Goal: Information Seeking & Learning: Learn about a topic

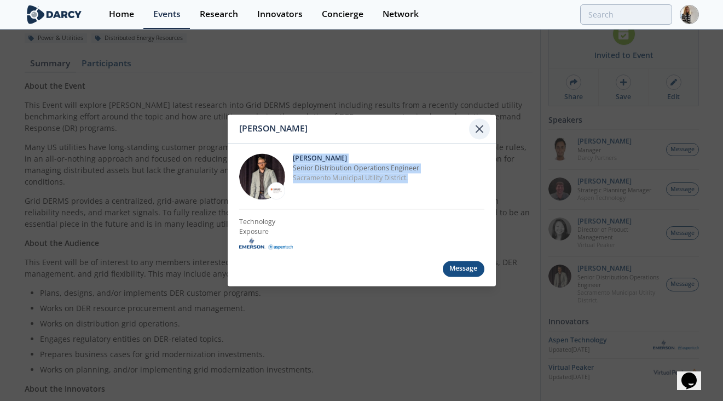
scroll to position [100, 0]
click at [479, 131] on icon at bounding box center [479, 128] width 13 height 13
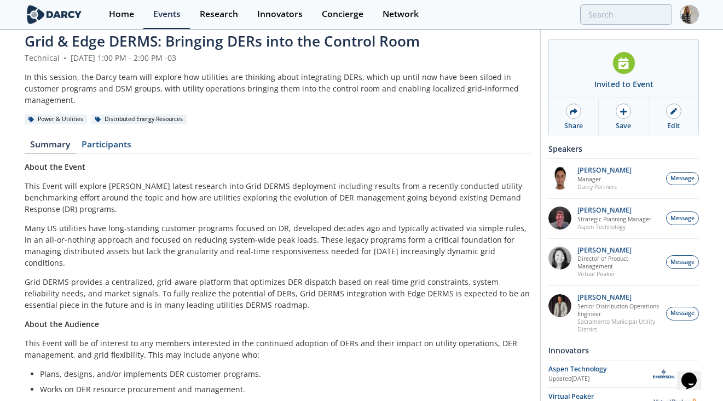
scroll to position [0, 0]
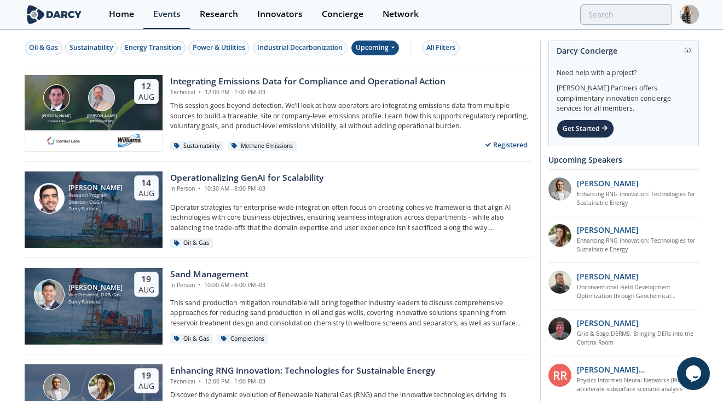
click at [385, 45] on div "Upcoming" at bounding box center [375, 47] width 48 height 15
click at [375, 81] on div "Past" at bounding box center [389, 84] width 68 height 18
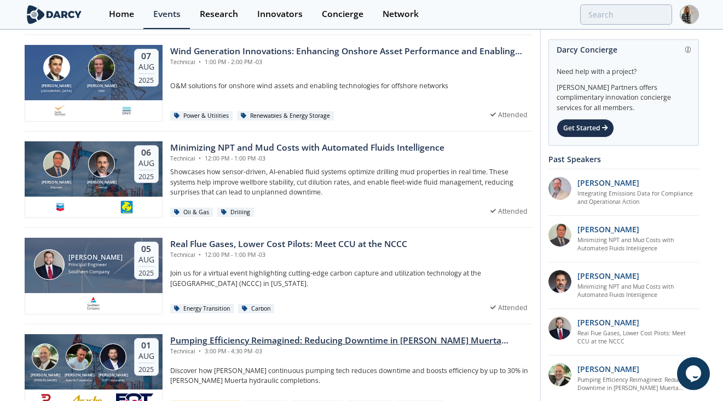
scroll to position [217, 0]
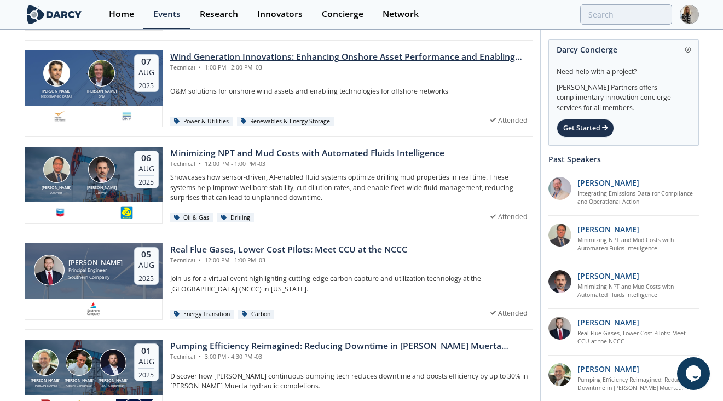
click at [351, 56] on div "Wind Generation Innovations: Enhancing Onshore Asset Performance and Enabling O…" at bounding box center [351, 56] width 362 height 13
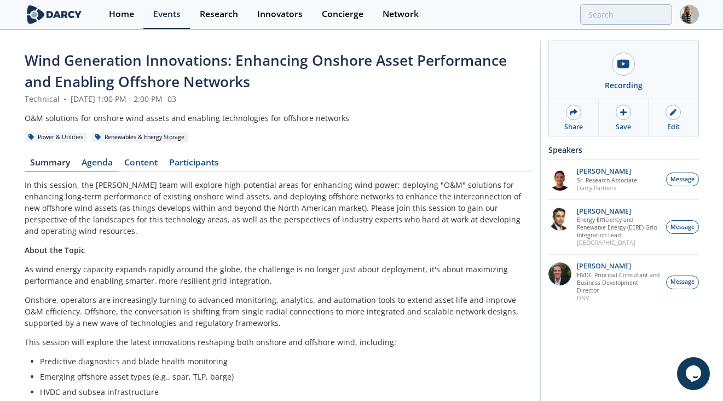
click at [90, 165] on link "Agenda" at bounding box center [97, 164] width 43 height 13
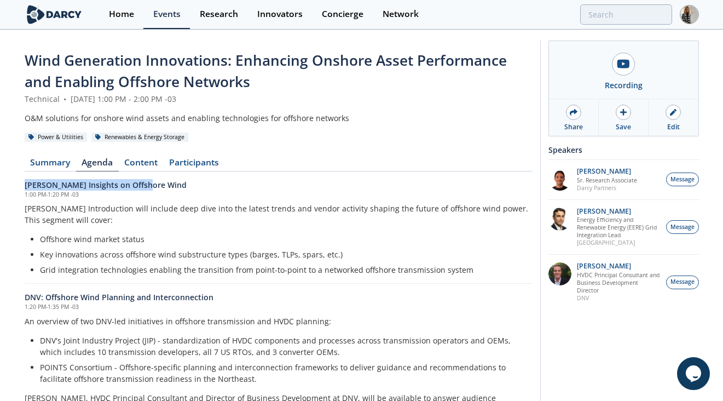
drag, startPoint x: 155, startPoint y: 182, endPoint x: 12, endPoint y: 186, distance: 143.4
click at [12, 186] on div "Wind Generation Innovations: Enhancing Onshore Asset Performance and Enabling O…" at bounding box center [361, 359] width 723 height 656
copy h6 "Darcy Insights on Offshore Wind"
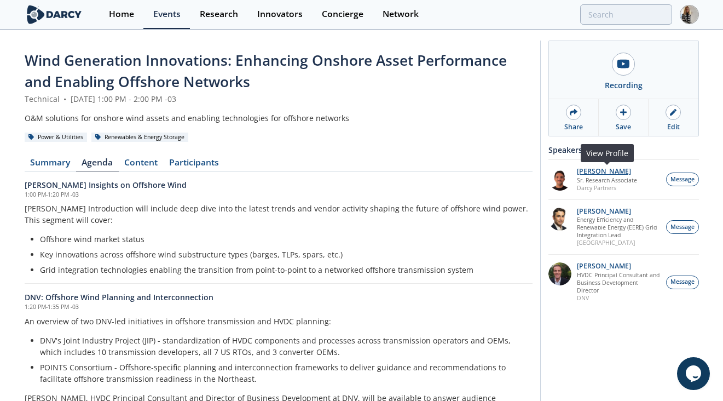
click at [598, 169] on p "Juan Corrado" at bounding box center [607, 171] width 60 height 8
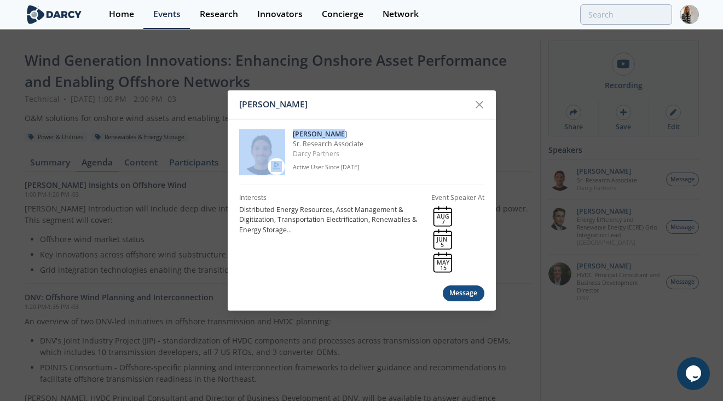
drag, startPoint x: 288, startPoint y: 133, endPoint x: 336, endPoint y: 131, distance: 48.2
click at [336, 131] on div "Juan Corrado Sr. Research Associate Darcy Partners Active User Since Jan. 2021" at bounding box center [361, 152] width 245 height 66
click at [339, 131] on p "Juan Corrado" at bounding box center [389, 134] width 192 height 10
drag, startPoint x: 336, startPoint y: 132, endPoint x: 291, endPoint y: 132, distance: 45.4
click at [291, 132] on div "Juan Corrado Sr. Research Associate Darcy Partners Active User Since Jan. 2021" at bounding box center [361, 152] width 245 height 66
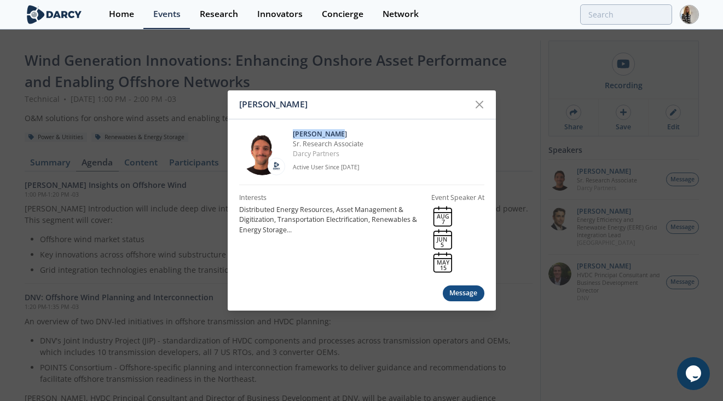
copy p "Juan Corrado"
click at [478, 100] on icon at bounding box center [479, 104] width 13 height 13
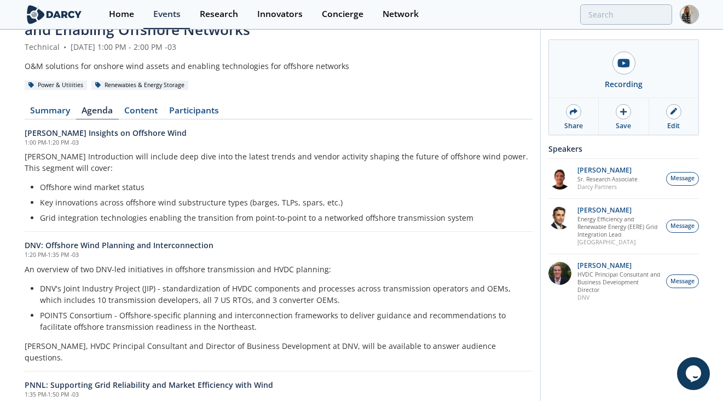
scroll to position [53, 0]
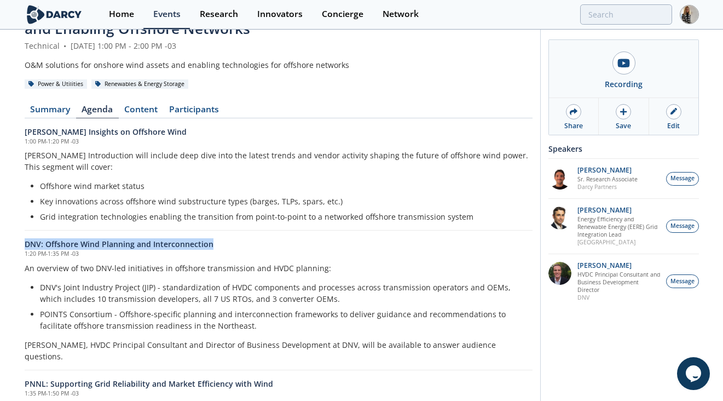
drag, startPoint x: 213, startPoint y: 245, endPoint x: 26, endPoint y: 242, distance: 187.2
click at [26, 242] on h6 "DNV: Offshore Wind Planning and Interconnection" at bounding box center [279, 243] width 508 height 11
copy h6 "DNV: Offshore Wind Planning and Interconnection"
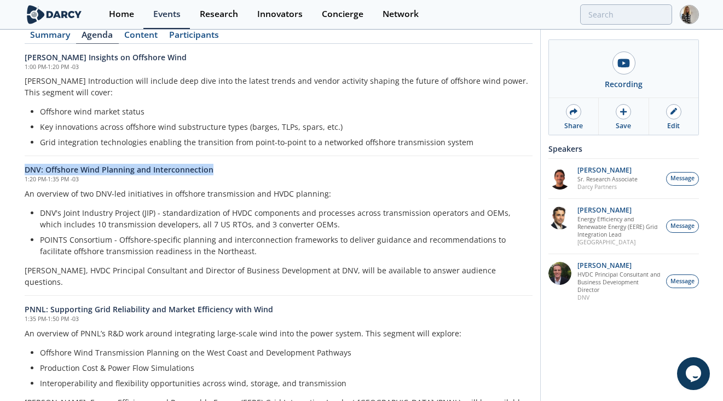
scroll to position [129, 0]
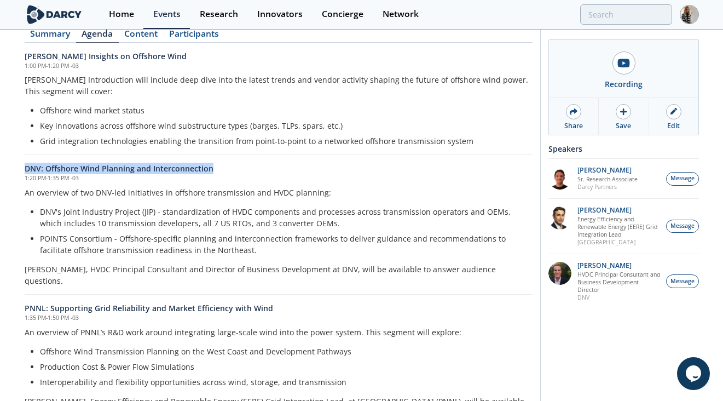
copy h6 "DNV: Offshore Wind Planning and Interconnection"
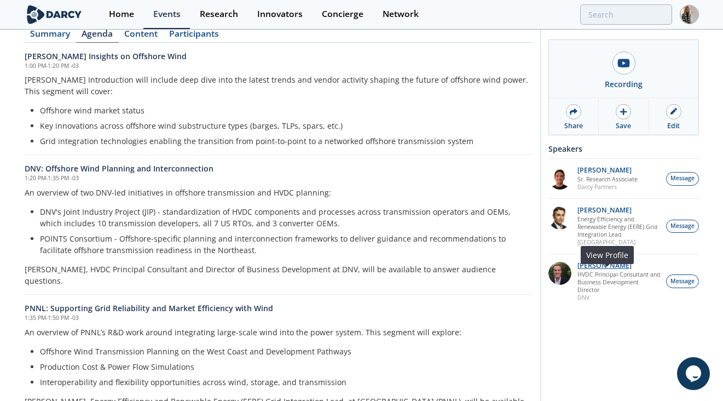
click at [610, 269] on p "Morgan Putnam" at bounding box center [618, 266] width 83 height 8
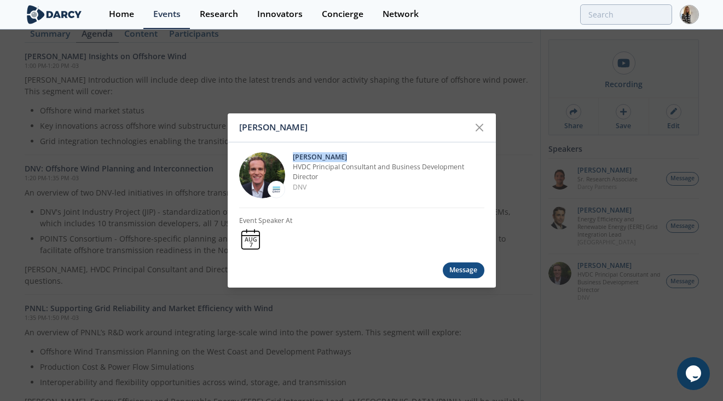
drag, startPoint x: 293, startPoint y: 156, endPoint x: 354, endPoint y: 159, distance: 60.3
click at [354, 159] on p "Morgan Putnam" at bounding box center [389, 157] width 192 height 10
copy p "Morgan Putnam"
click at [477, 125] on icon at bounding box center [479, 127] width 7 height 7
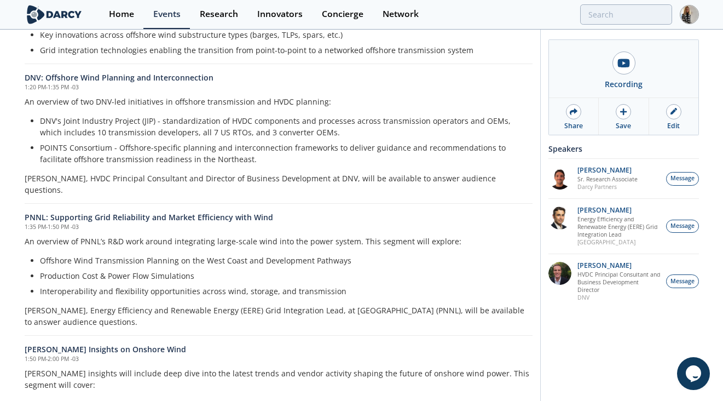
scroll to position [223, 0]
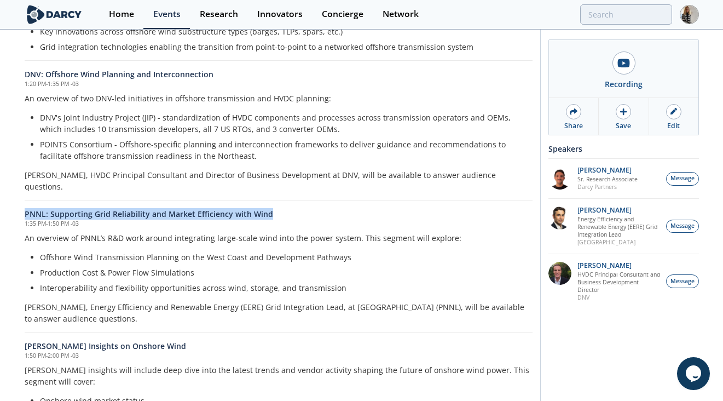
drag, startPoint x: 274, startPoint y: 202, endPoint x: 25, endPoint y: 204, distance: 249.6
click at [25, 208] on h6 "PNNL: Supporting Grid Reliability and Market Efficiency with Wind" at bounding box center [279, 213] width 508 height 11
copy h6 "PNNL: Supporting Grid Reliability and Market Efficiency with Wind"
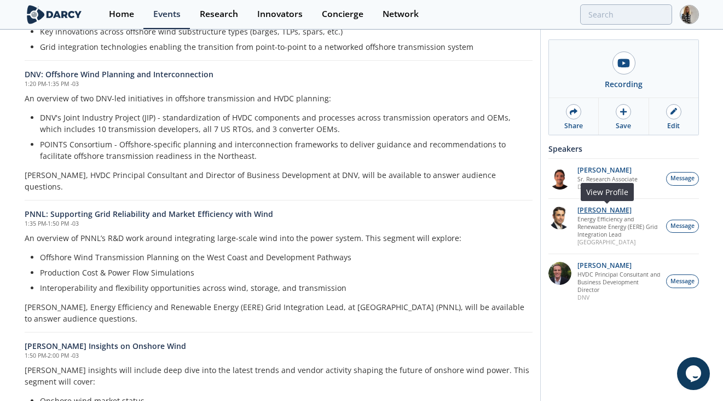
click at [599, 212] on p "Travis Douville" at bounding box center [618, 210] width 83 height 8
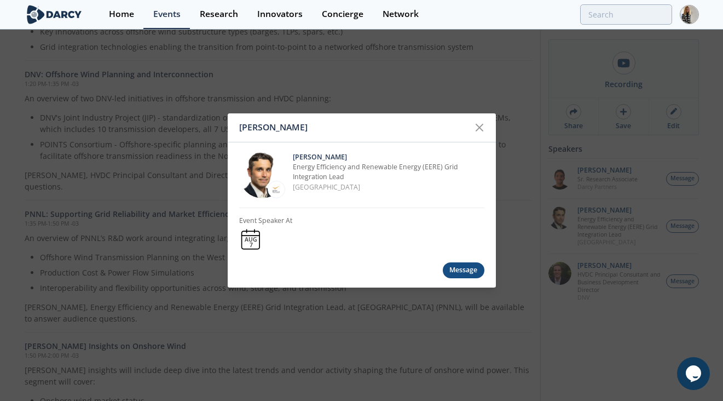
drag, startPoint x: 290, startPoint y: 155, endPoint x: 341, endPoint y: 152, distance: 51.5
click at [341, 154] on div "Travis Douville Energy Efficiency and Renewable Energy (EERE) Grid Integration …" at bounding box center [361, 175] width 245 height 66
copy p "Travis Douville"
click at [479, 124] on icon at bounding box center [479, 127] width 13 height 13
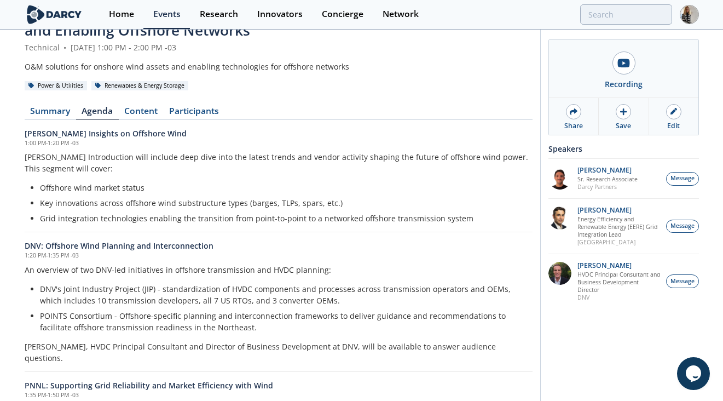
scroll to position [0, 0]
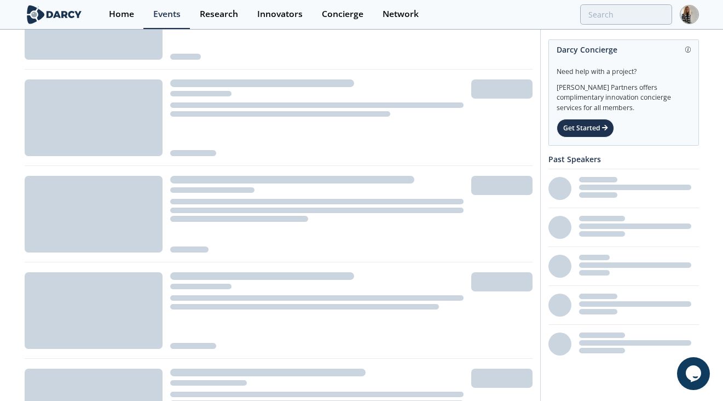
scroll to position [217, 0]
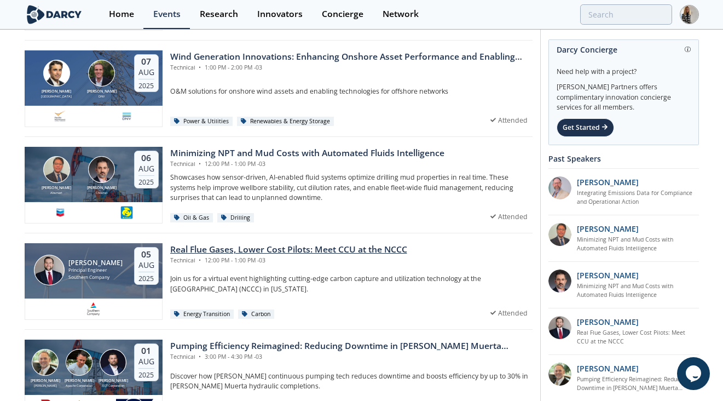
click at [272, 248] on div "Real Flue Gases, Lower Cost Pilots: Meet CCU at the NCCC" at bounding box center [288, 249] width 237 height 13
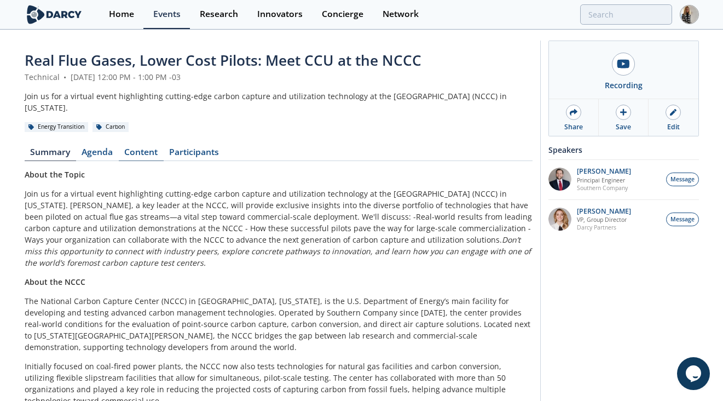
click at [152, 157] on link "Content" at bounding box center [141, 154] width 45 height 13
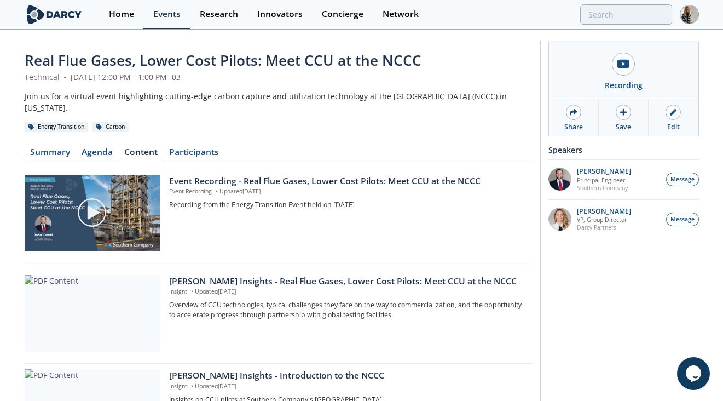
click at [301, 183] on div "Event Recording - Real Flue Gases, Lower Cost Pilots: Meet CCU at the NCCC" at bounding box center [346, 181] width 355 height 13
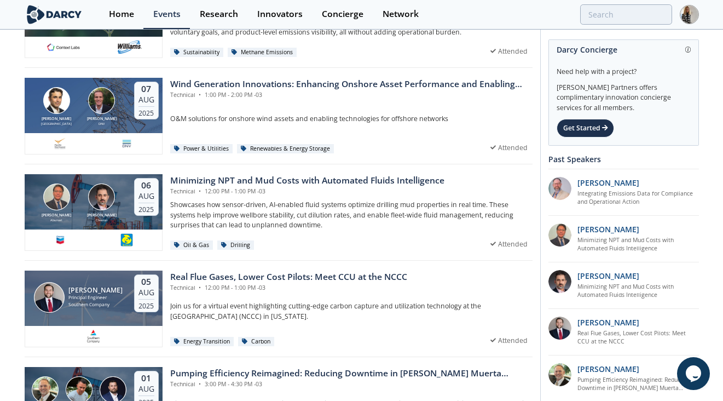
scroll to position [189, 0]
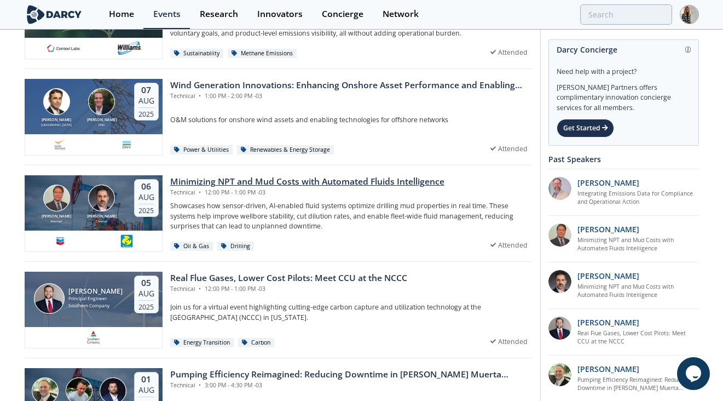
click at [230, 183] on div "Minimizing NPT and Mud Costs with Automated Fluids Intelligence" at bounding box center [307, 181] width 274 height 13
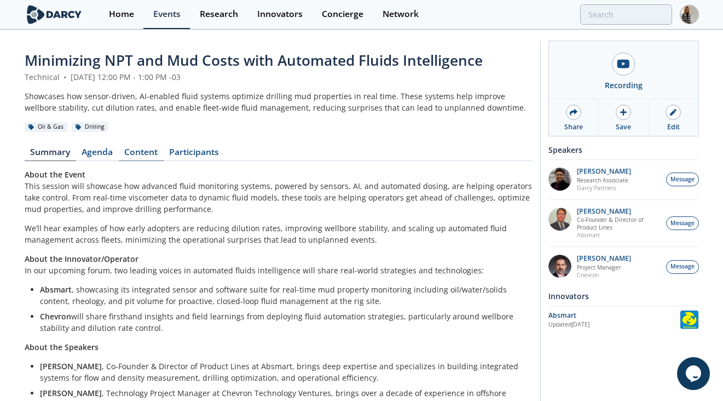
click at [143, 148] on link "Content" at bounding box center [141, 154] width 45 height 13
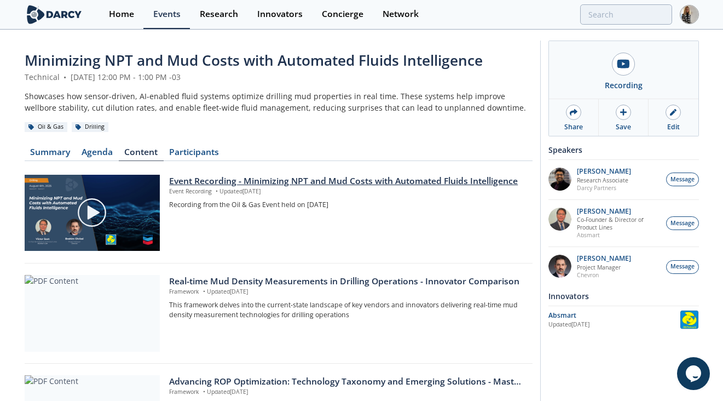
click at [211, 176] on div "Event Recording - Minimizing NPT and Mud Costs with Automated Fluids Intelligen…" at bounding box center [346, 181] width 355 height 13
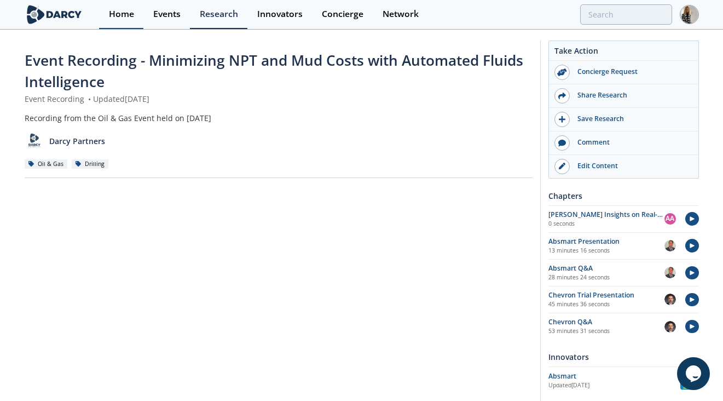
click at [121, 15] on div "Home" at bounding box center [121, 14] width 25 height 9
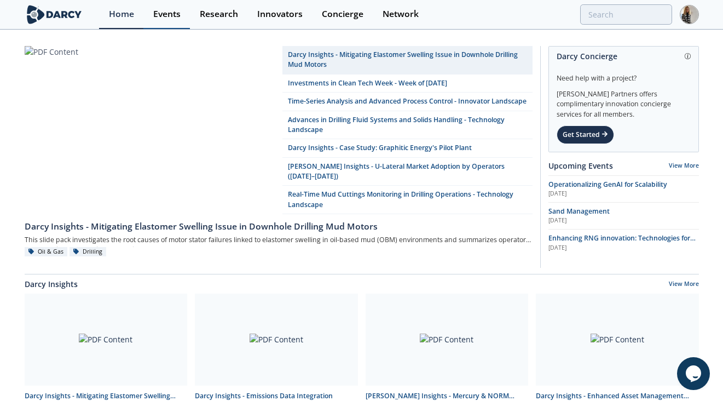
click at [170, 10] on div "Events" at bounding box center [166, 14] width 27 height 9
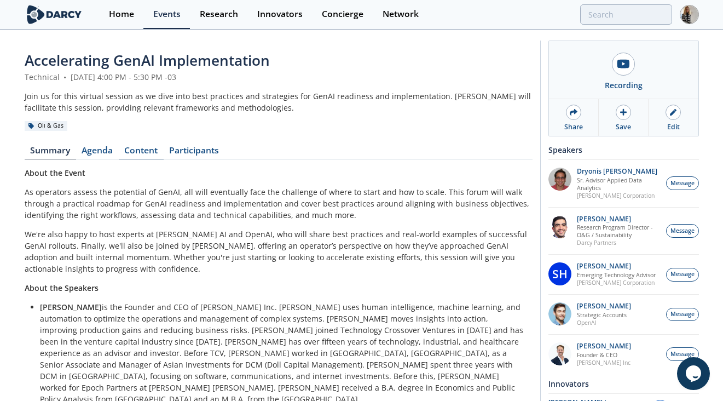
click at [144, 153] on link "Content" at bounding box center [141, 152] width 45 height 13
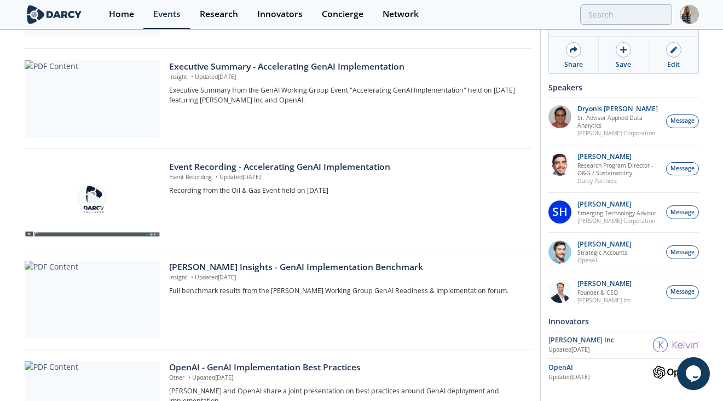
scroll to position [217, 0]
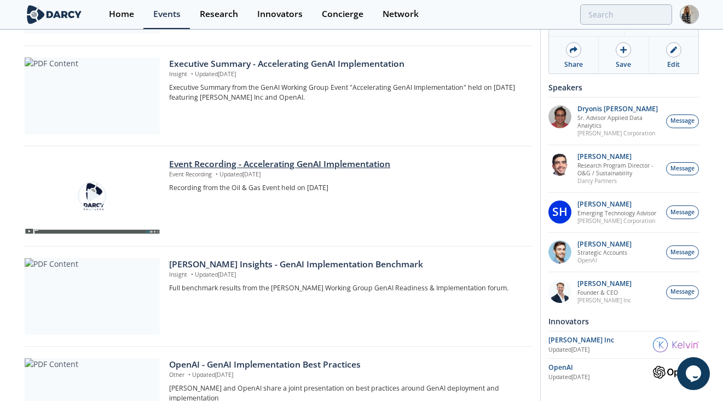
click at [295, 160] on div "Event Recording - Accelerating GenAI Implementation" at bounding box center [346, 164] width 355 height 13
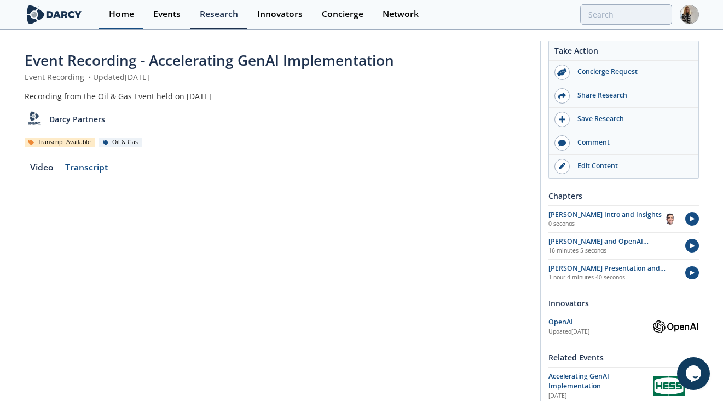
click at [119, 15] on div "Home" at bounding box center [121, 14] width 25 height 9
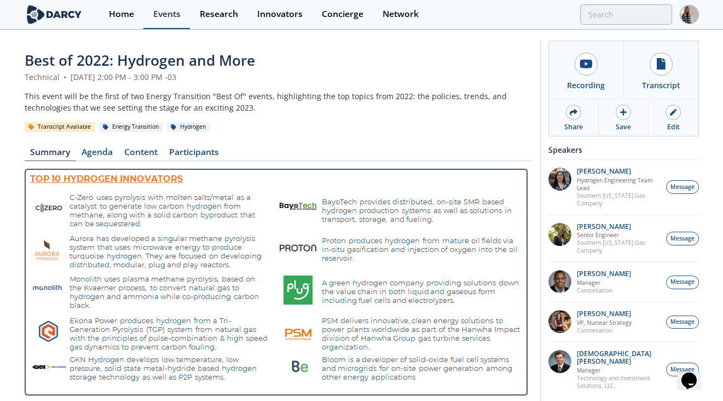
click at [165, 10] on div "Events" at bounding box center [166, 14] width 27 height 9
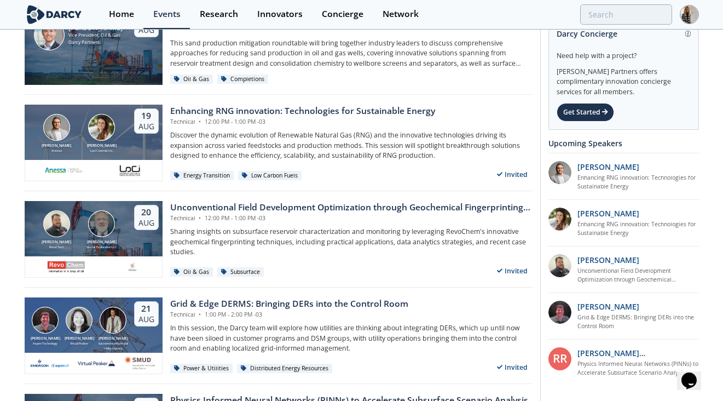
scroll to position [168, 0]
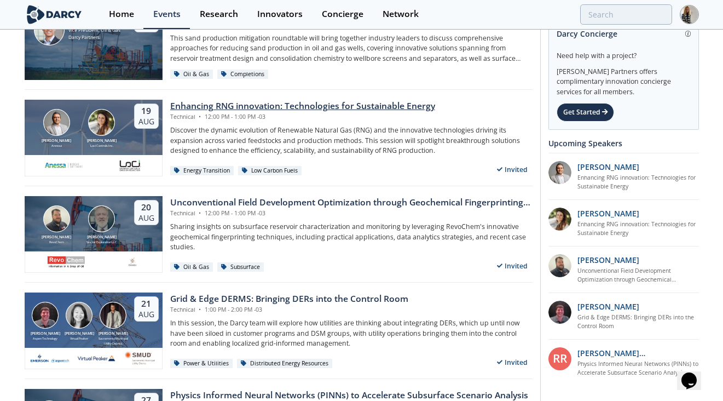
click at [274, 107] on div "Enhancing RNG innovation: Technologies for Sustainable Energy" at bounding box center [302, 106] width 265 height 13
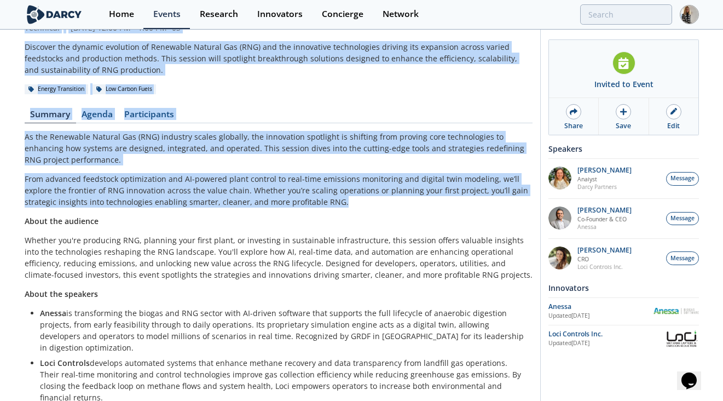
scroll to position [81, 0]
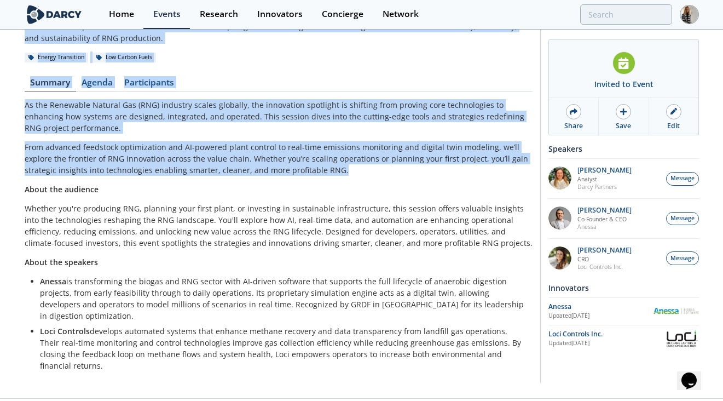
drag, startPoint x: 25, startPoint y: 57, endPoint x: 522, endPoint y: 340, distance: 571.1
click at [522, 340] on div "Enhancing RNG innovation: Technologies for Sustainable Energy Technical • Augus…" at bounding box center [279, 174] width 508 height 410
copy div "Enhancing RNG innovation: Technologies for Sustainable Energy Technical • Augus…"
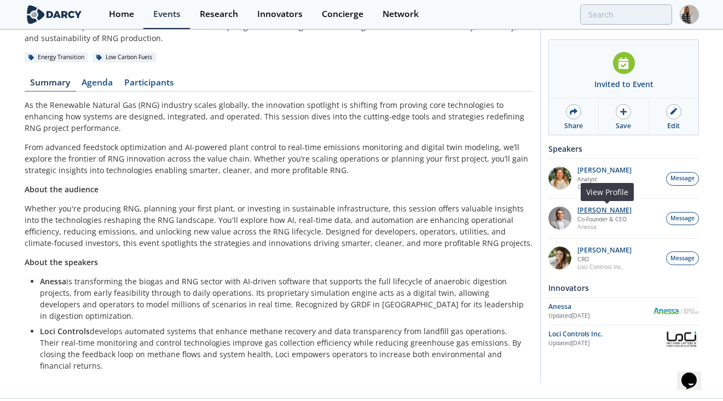
click at [605, 212] on p "Amir Akbari" at bounding box center [604, 210] width 54 height 8
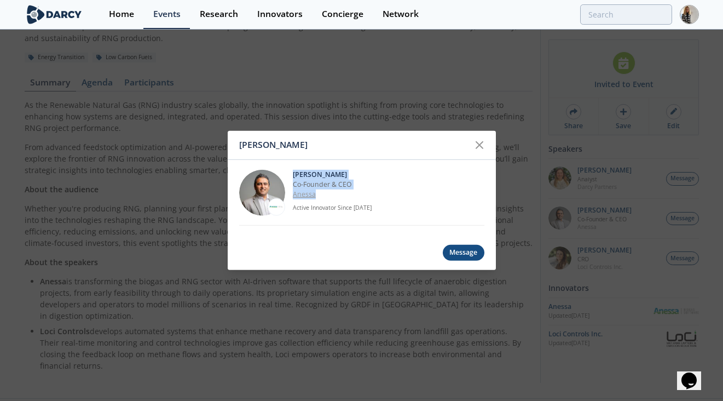
drag, startPoint x: 293, startPoint y: 172, endPoint x: 327, endPoint y: 193, distance: 40.3
click at [328, 193] on div "Amir Akbari Co-Founder & CEO Anessa Active Innovator Since Aug. 2025" at bounding box center [389, 192] width 192 height 46
copy div "Amir Akbari Co-Founder & CEO Anessa"
click at [478, 144] on icon at bounding box center [479, 145] width 7 height 7
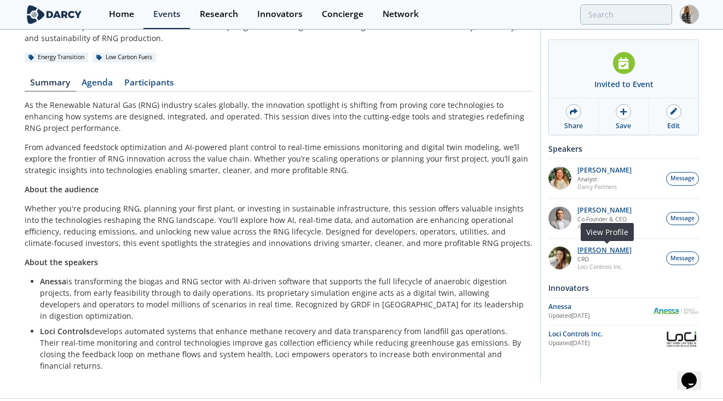
click at [594, 246] on p "Nicole Neff" at bounding box center [604, 250] width 54 height 8
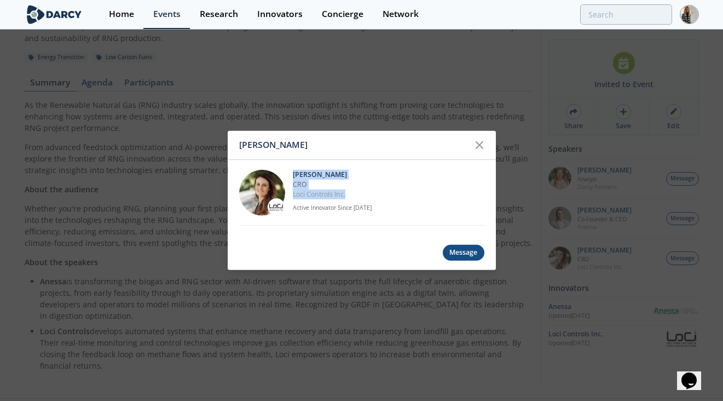
drag, startPoint x: 354, startPoint y: 192, endPoint x: 293, endPoint y: 174, distance: 62.7
click at [293, 174] on div "Nicole Neff CRO Loci Controls Inc. Active Innovator Since Aug. 2025" at bounding box center [389, 192] width 192 height 46
copy div "Nicole Neff CRO Loci Controls Inc."
click at [478, 146] on icon at bounding box center [479, 145] width 7 height 7
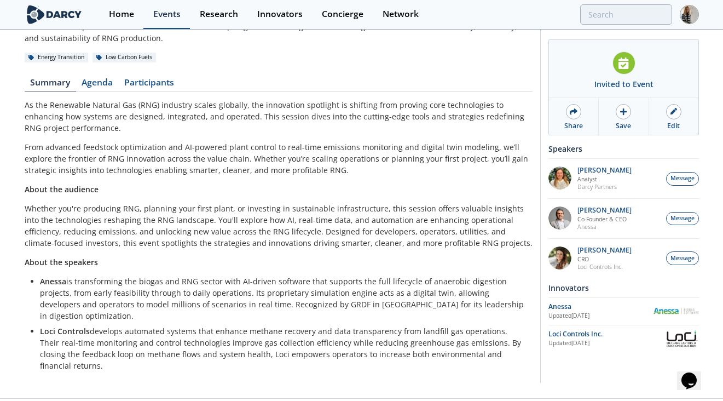
click at [170, 11] on div "Events" at bounding box center [166, 14] width 27 height 9
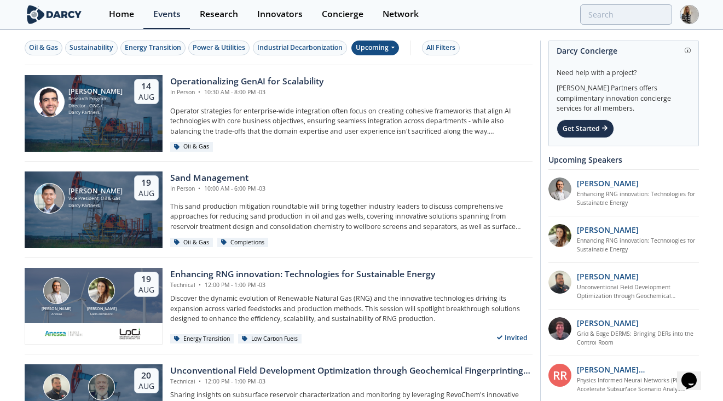
click at [373, 43] on div "Upcoming" at bounding box center [375, 47] width 48 height 15
click at [380, 82] on div "Past" at bounding box center [389, 84] width 68 height 18
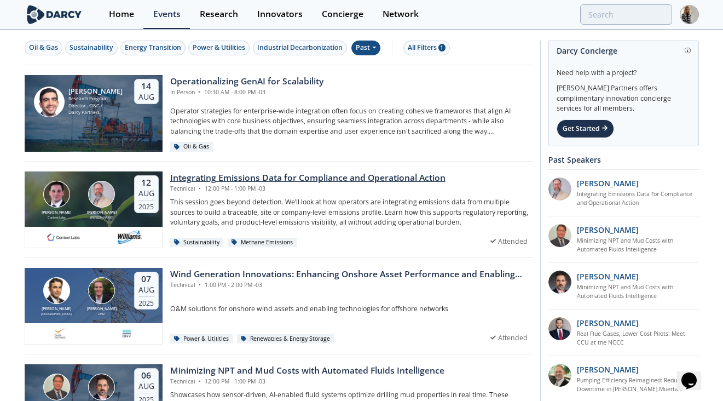
click at [358, 176] on div "Integrating Emissions Data for Compliance and Operational Action" at bounding box center [307, 177] width 275 height 13
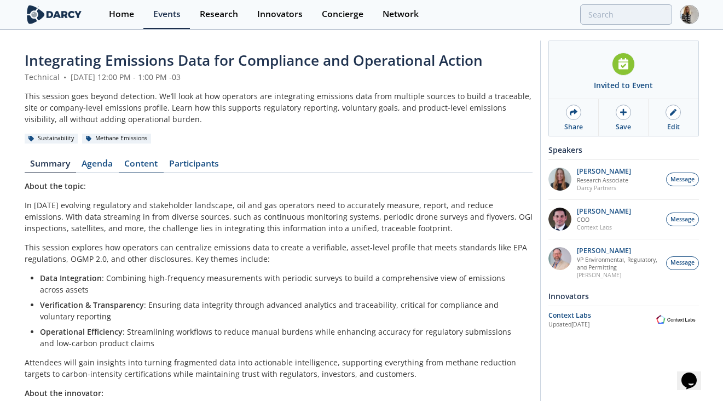
click at [148, 164] on link "Content" at bounding box center [141, 165] width 45 height 13
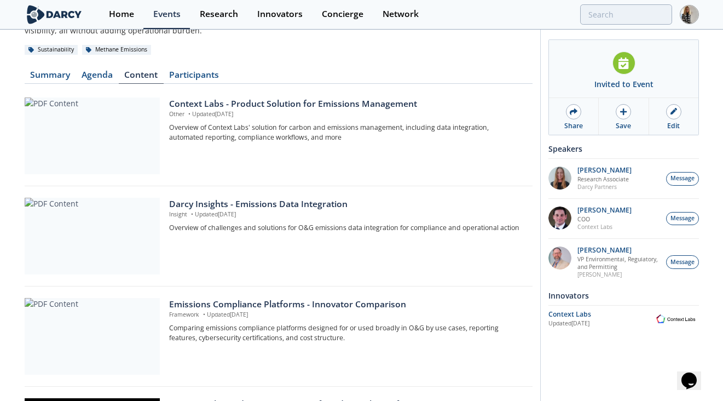
scroll to position [89, 0]
click at [294, 201] on div "Darcy Insights - Emissions Data Integration" at bounding box center [346, 203] width 355 height 13
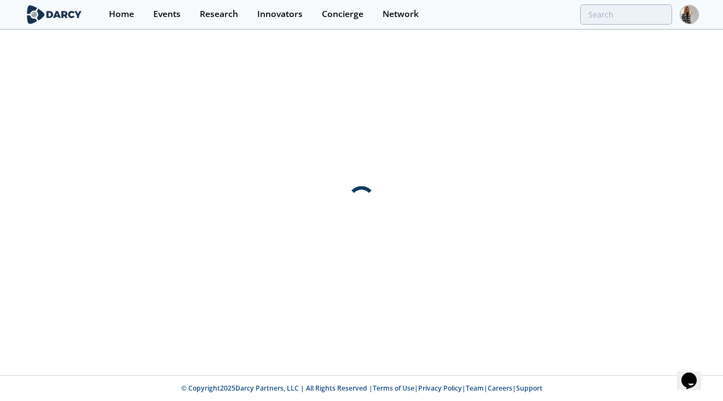
scroll to position [0, 0]
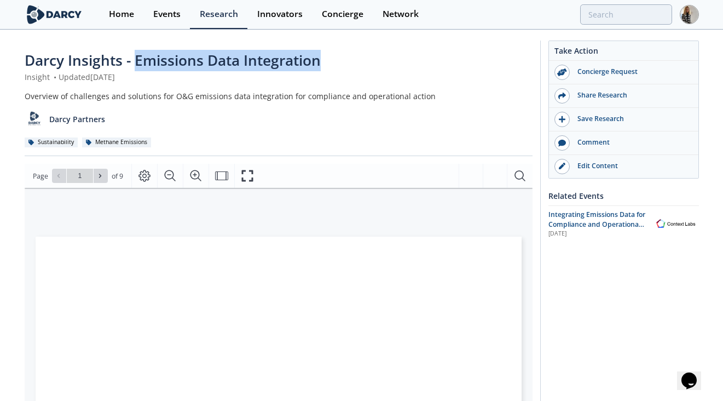
drag, startPoint x: 137, startPoint y: 59, endPoint x: 320, endPoint y: 61, distance: 183.4
click at [320, 61] on span "Darcy Insights - Emissions Data Integration" at bounding box center [173, 60] width 296 height 20
copy span "Emissions Data Integration"
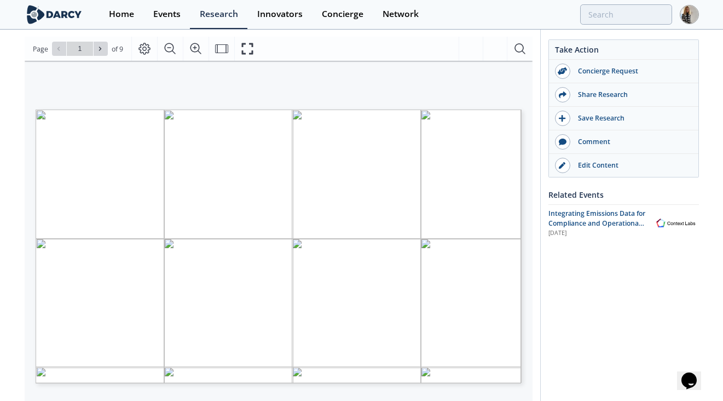
scroll to position [130, 0]
click at [100, 50] on button at bounding box center [101, 45] width 14 height 14
type input "2"
click at [100, 50] on button at bounding box center [101, 45] width 14 height 14
type input "3"
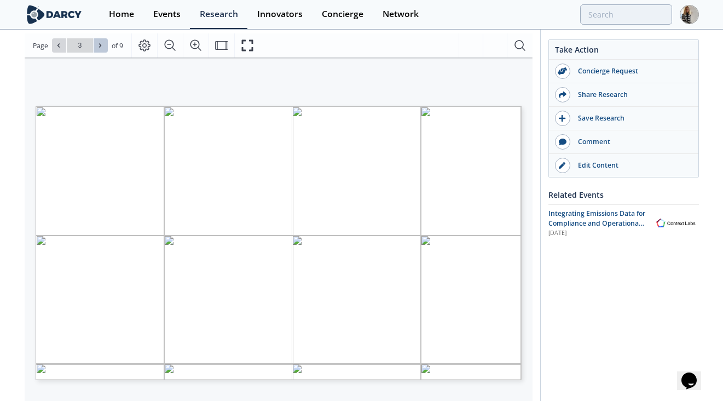
click at [100, 50] on button at bounding box center [101, 45] width 14 height 14
type input "4"
click at [100, 50] on button at bounding box center [101, 45] width 14 height 14
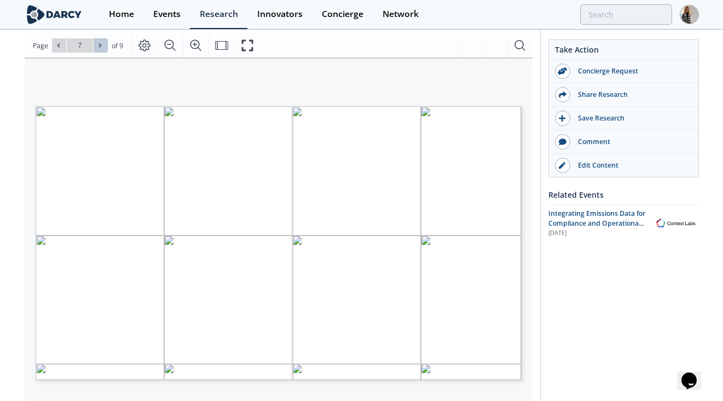
click at [100, 50] on button at bounding box center [101, 45] width 14 height 14
click at [61, 47] on icon at bounding box center [58, 45] width 7 height 7
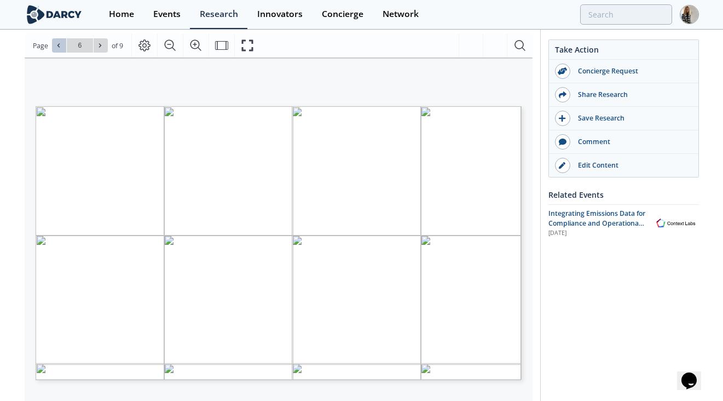
click at [61, 47] on icon at bounding box center [58, 45] width 7 height 7
type input "5"
click at [598, 168] on div "Edit Content" at bounding box center [631, 165] width 123 height 10
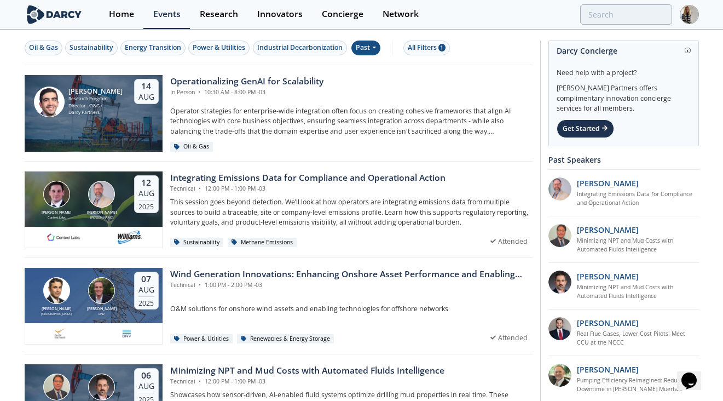
click at [374, 50] on icon at bounding box center [374, 47] width 4 height 7
click at [379, 65] on div "Upcoming" at bounding box center [389, 66] width 68 height 18
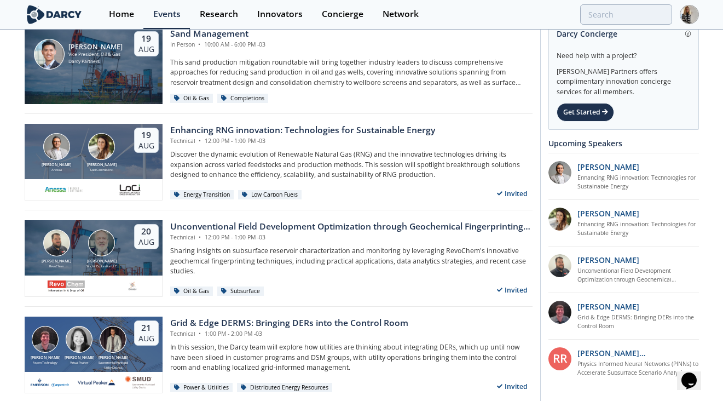
scroll to position [146, 0]
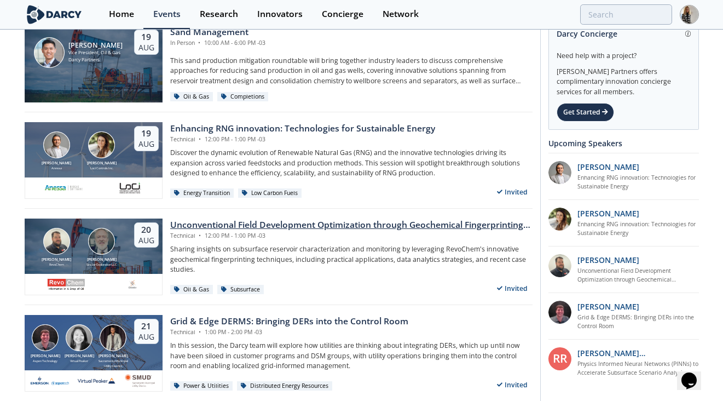
click at [339, 224] on div "Unconventional Field Development Optimization through Geochemical Fingerprintin…" at bounding box center [351, 224] width 362 height 13
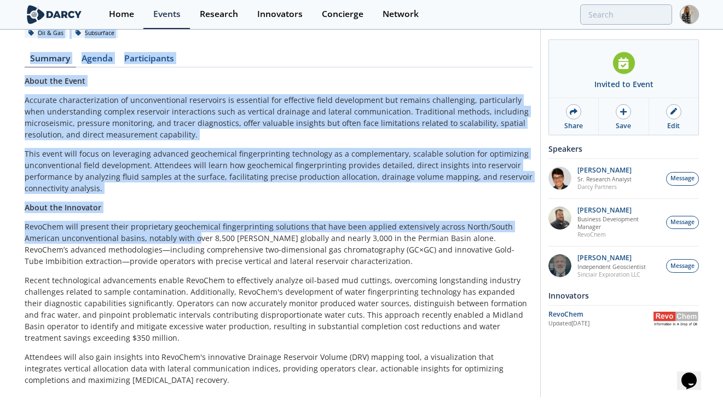
scroll to position [153, 0]
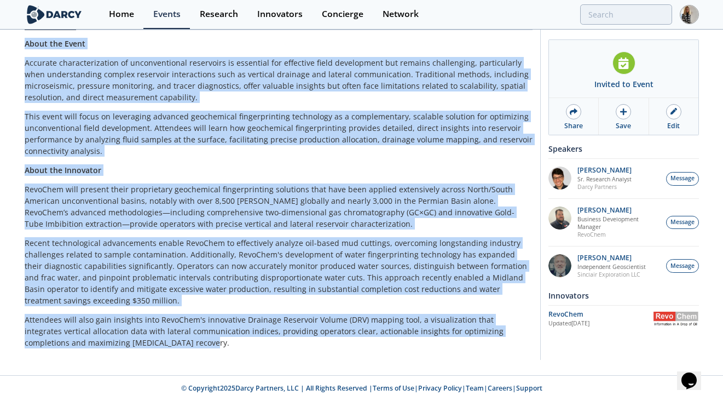
drag, startPoint x: 25, startPoint y: 60, endPoint x: 188, endPoint y: 346, distance: 329.1
click at [188, 346] on div "Unconventional Field Development Optimization through Geochemical Fingerprintin…" at bounding box center [279, 126] width 508 height 459
copy div "Unconventional Field Development Optimization through Geochemical Fingerprintin…"
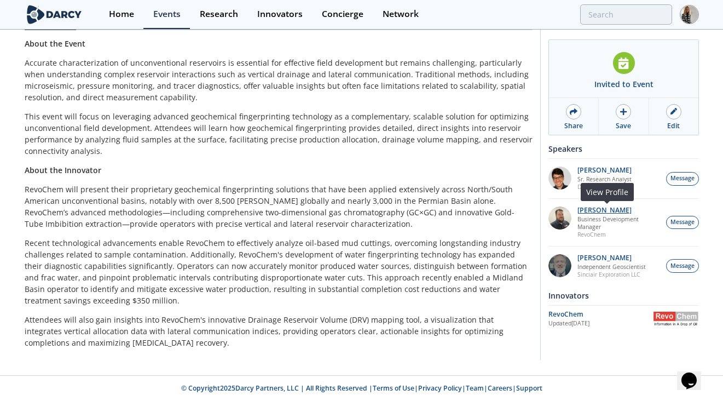
click at [596, 209] on p "Bob Aylsworth" at bounding box center [618, 210] width 83 height 8
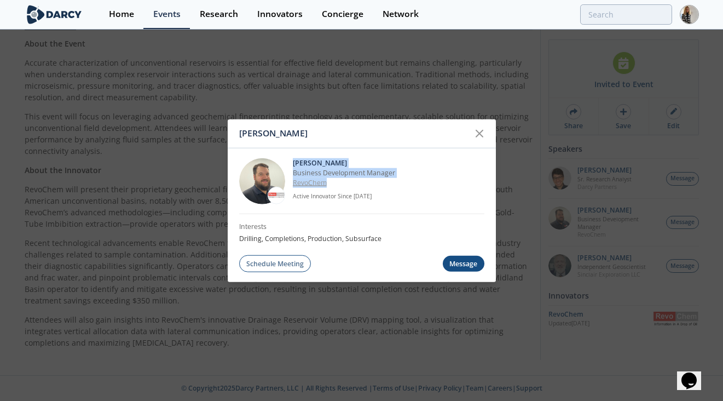
drag, startPoint x: 293, startPoint y: 159, endPoint x: 328, endPoint y: 181, distance: 41.8
click at [328, 181] on div "Bob Aylsworth Business Development Manager RevoChem Active Innovator Since May.…" at bounding box center [389, 181] width 192 height 46
copy div "Bob Aylsworth Business Development Manager RevoChem"
click at [481, 128] on icon at bounding box center [479, 133] width 13 height 13
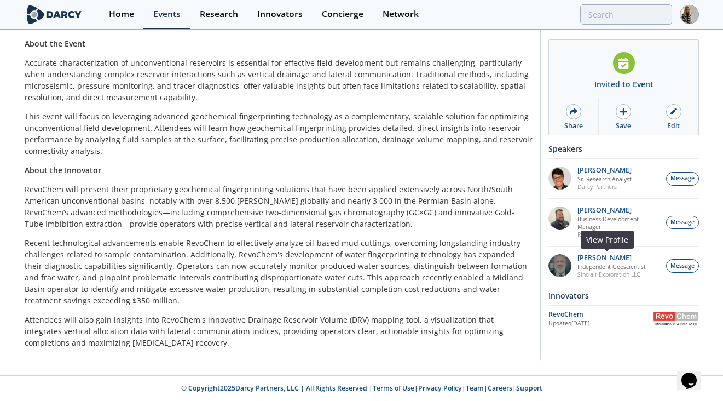
click at [599, 254] on p "John Sinclair" at bounding box center [611, 258] width 68 height 8
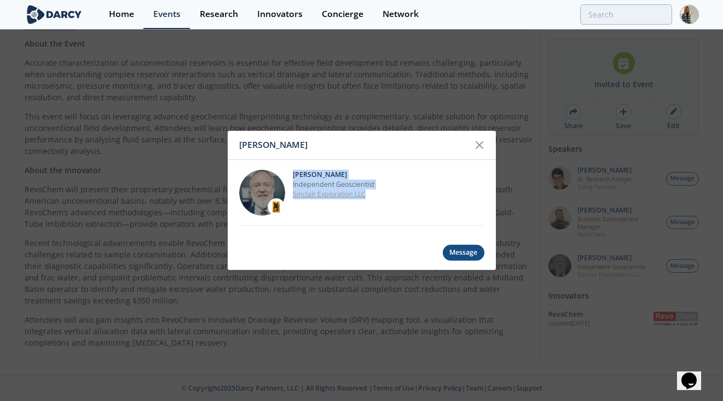
drag, startPoint x: 291, startPoint y: 175, endPoint x: 368, endPoint y: 192, distance: 79.0
click at [368, 192] on div "John Sinclair Independent Geoscientist Sinclair Exploration LLC" at bounding box center [361, 193] width 245 height 66
copy div "John Sinclair Independent Geoscientist Sinclair Exploration LLC"
click at [484, 139] on icon at bounding box center [479, 144] width 13 height 13
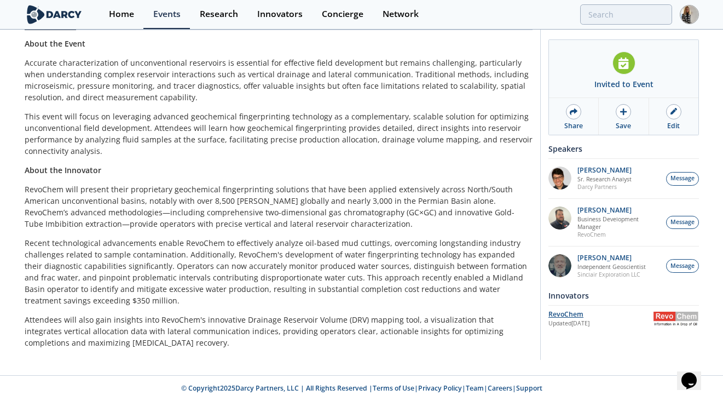
click at [567, 312] on div "RevoChem" at bounding box center [600, 314] width 105 height 10
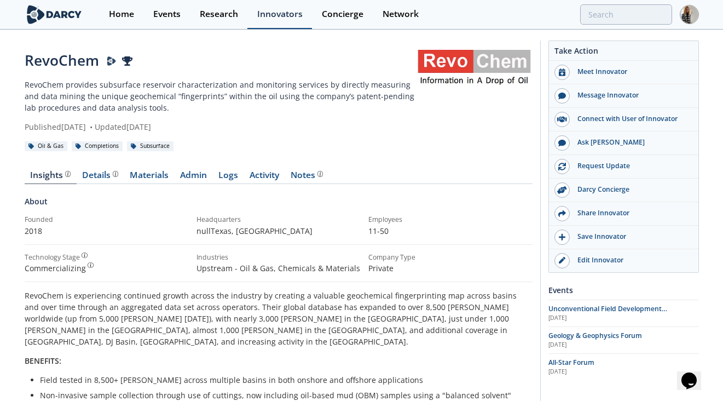
click at [271, 15] on div "Innovators" at bounding box center [279, 14] width 45 height 9
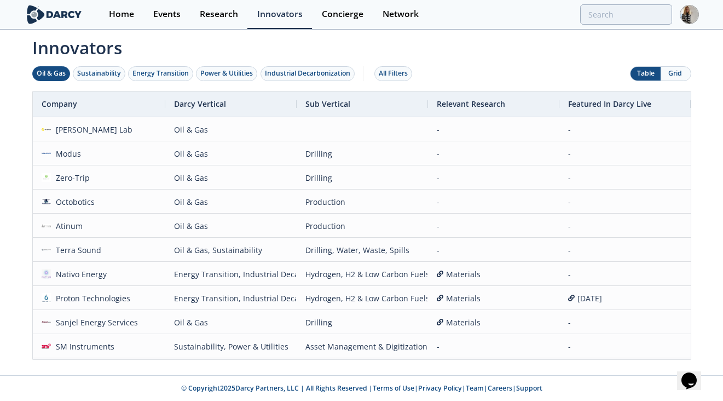
click at [51, 70] on div "Oil & Gas" at bounding box center [51, 73] width 29 height 10
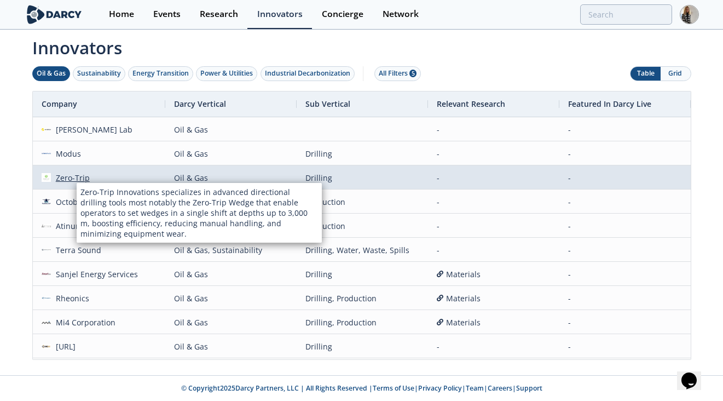
click at [76, 175] on div "Zero-Trip" at bounding box center [70, 178] width 39 height 24
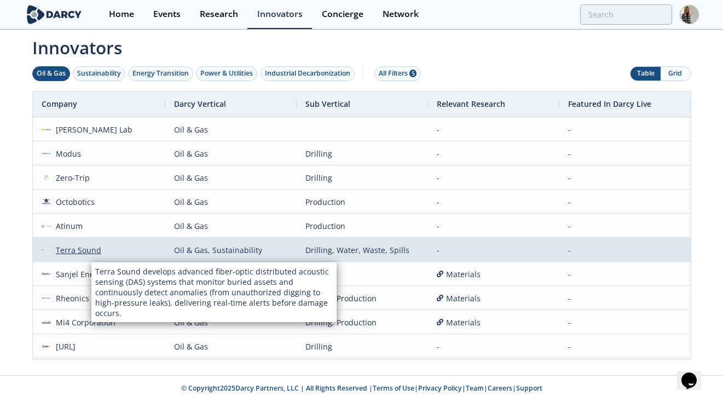
click at [91, 251] on div "Terra Sound" at bounding box center [76, 250] width 50 height 24
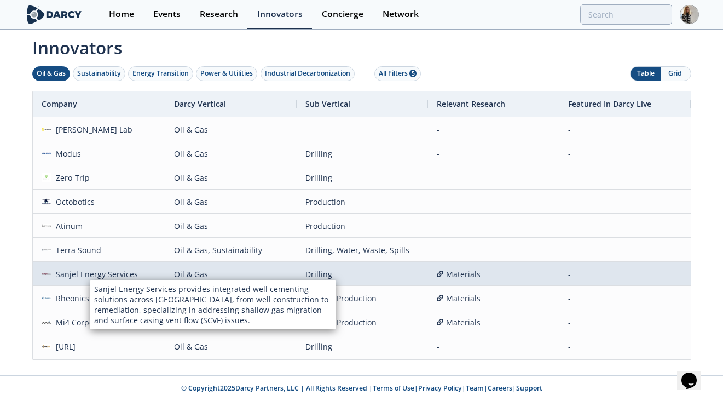
click at [85, 273] on div "Sanjel Energy Services" at bounding box center [94, 274] width 87 height 24
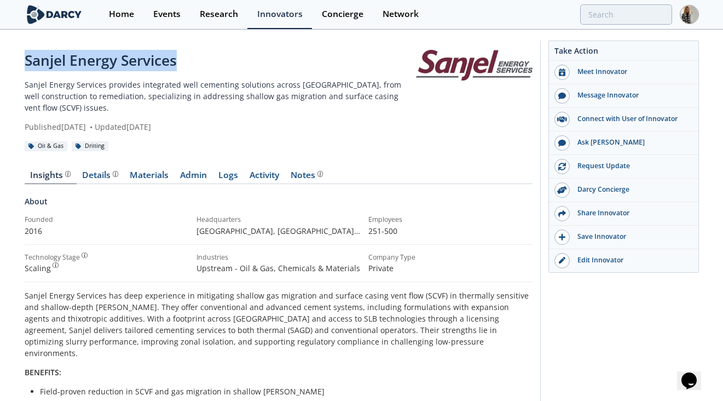
drag, startPoint x: 26, startPoint y: 59, endPoint x: 176, endPoint y: 62, distance: 150.0
click at [176, 62] on div "Sanjel Energy Services" at bounding box center [220, 60] width 391 height 21
copy div "Sanjel Energy Services"
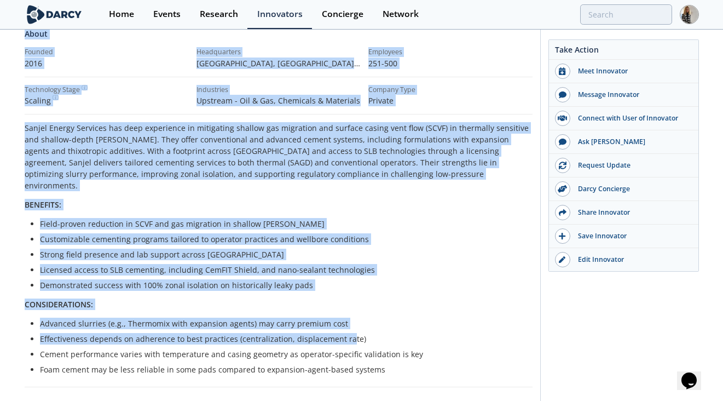
scroll to position [170, 0]
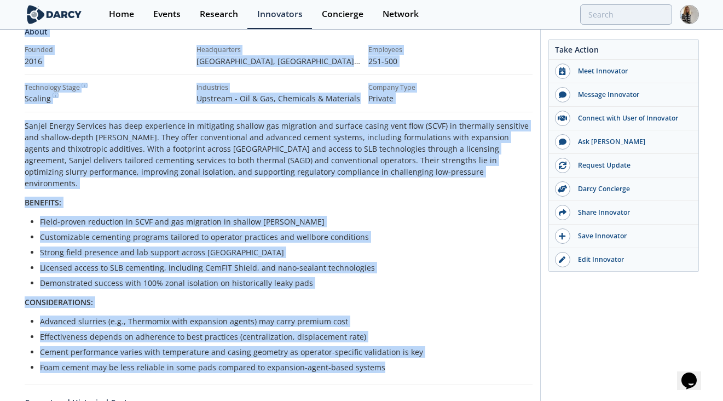
drag, startPoint x: 24, startPoint y: 84, endPoint x: 384, endPoint y: 348, distance: 446.4
click at [384, 348] on div "Sanjel Energy Services Sanjel Energy Services provides integrated well cementin…" at bounding box center [279, 257] width 508 height 754
copy div "Sanjel Energy Services provides integrated well cementing solutions across Cana…"
